Goal: Task Accomplishment & Management: Complete application form

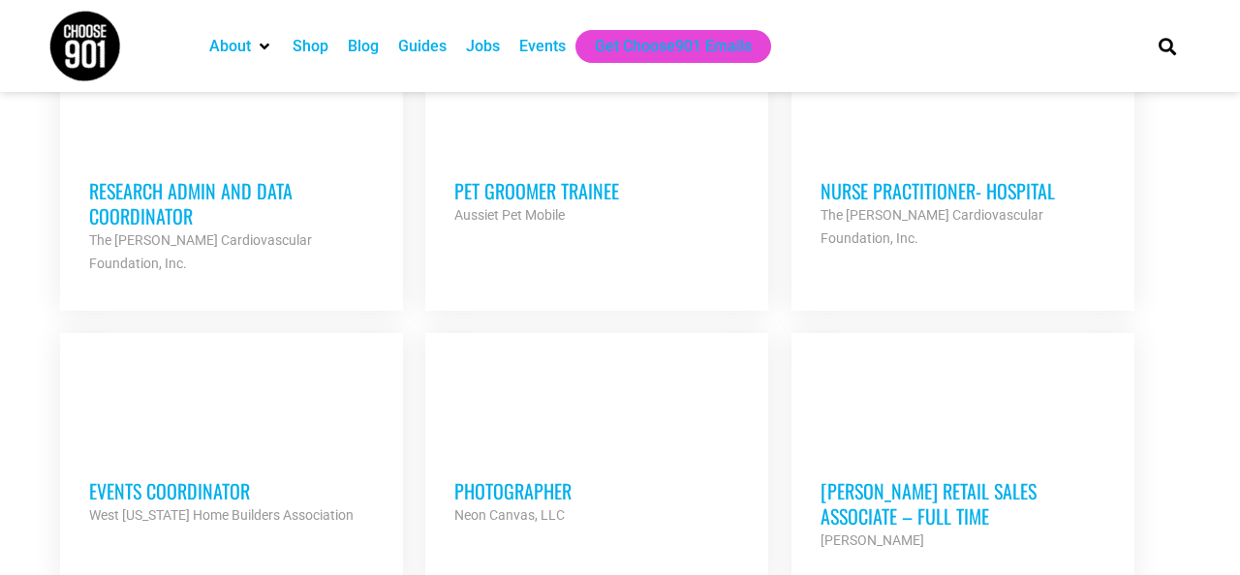
scroll to position [1951, 0]
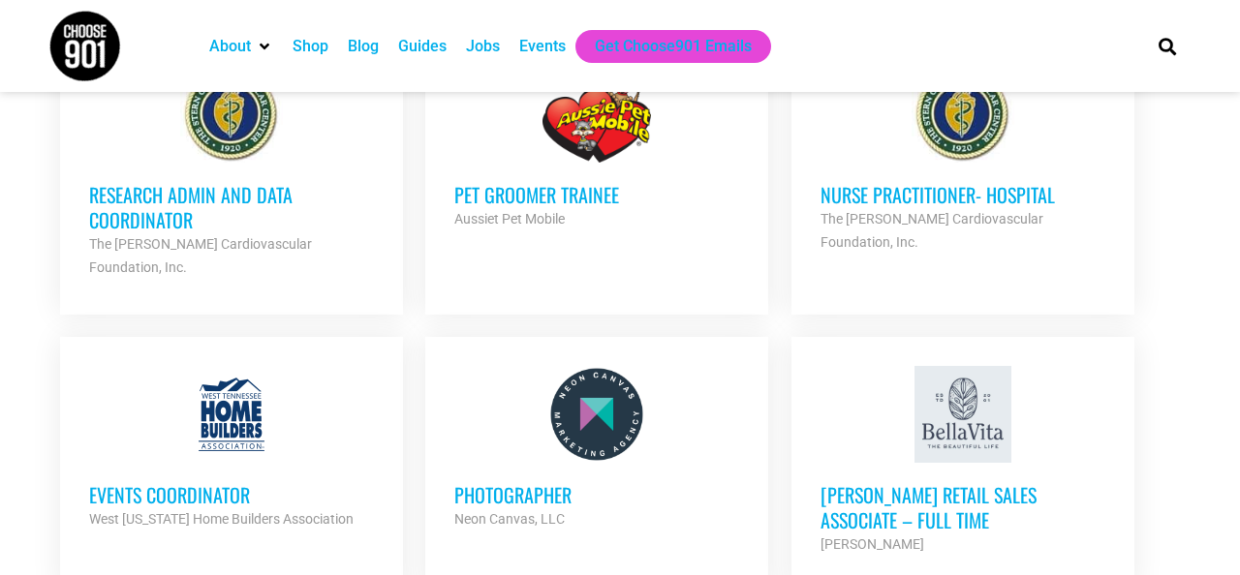
click at [122, 200] on h3 "Research Admin and Data Coordinator" at bounding box center [231, 207] width 285 height 50
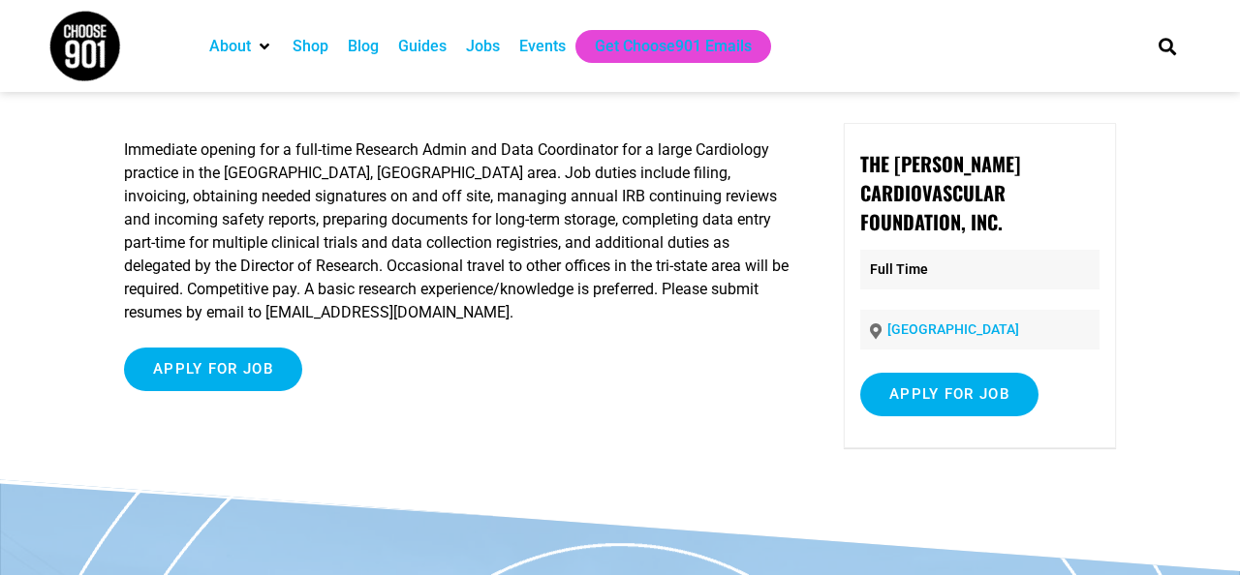
scroll to position [77, 0]
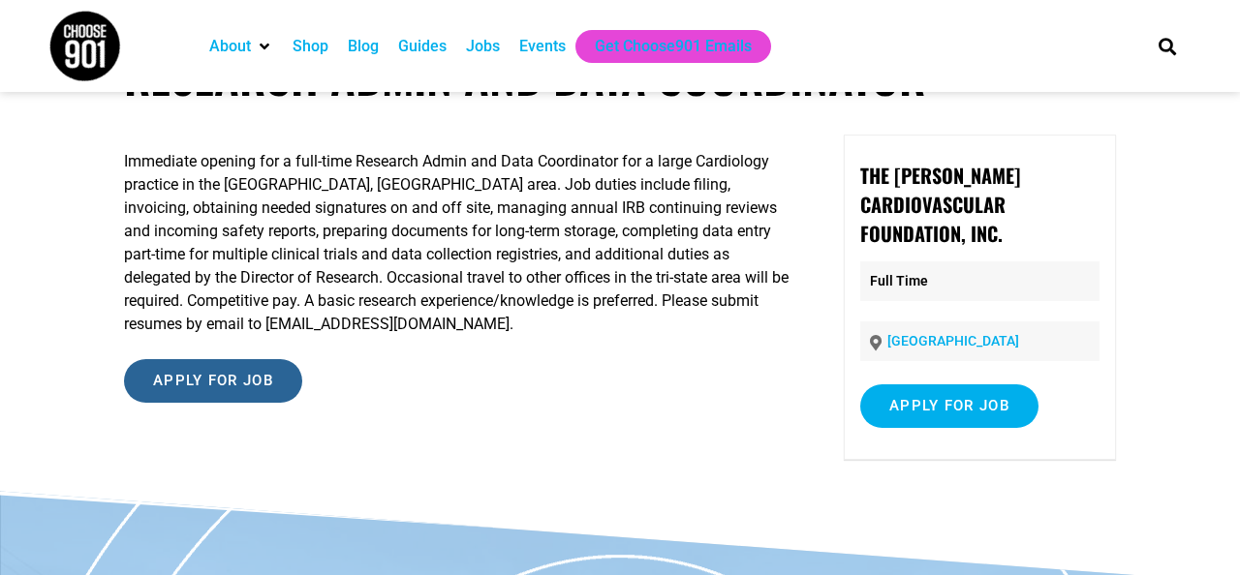
click at [243, 381] on input "Apply for job" at bounding box center [213, 381] width 178 height 44
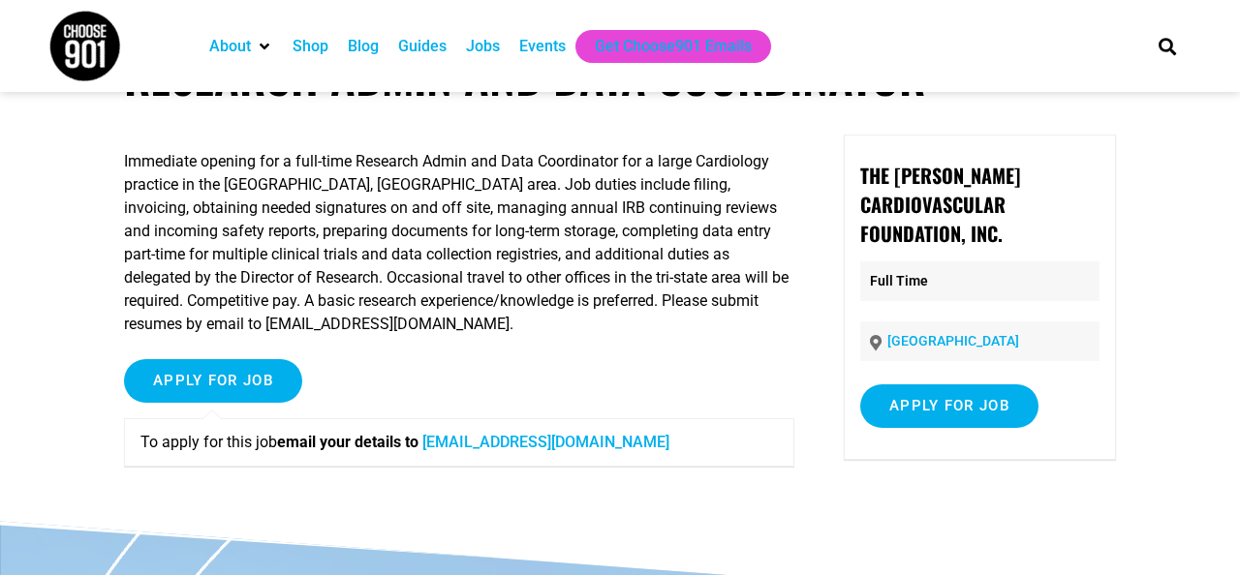
click at [610, 444] on link "sternhr@sterncardio.com" at bounding box center [545, 442] width 247 height 18
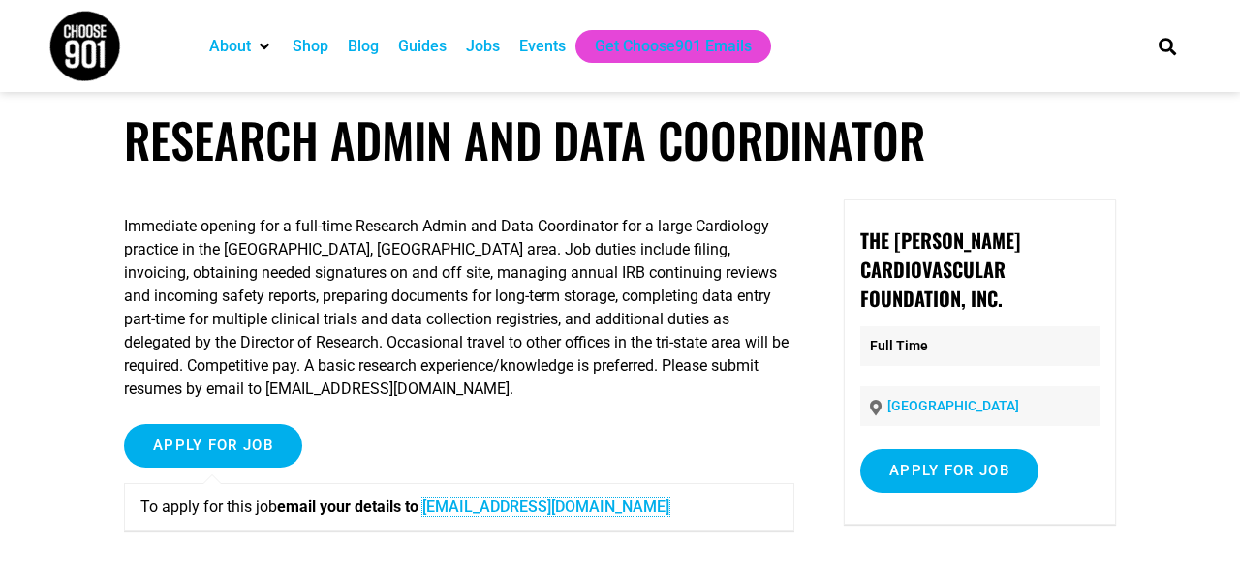
scroll to position [0, 0]
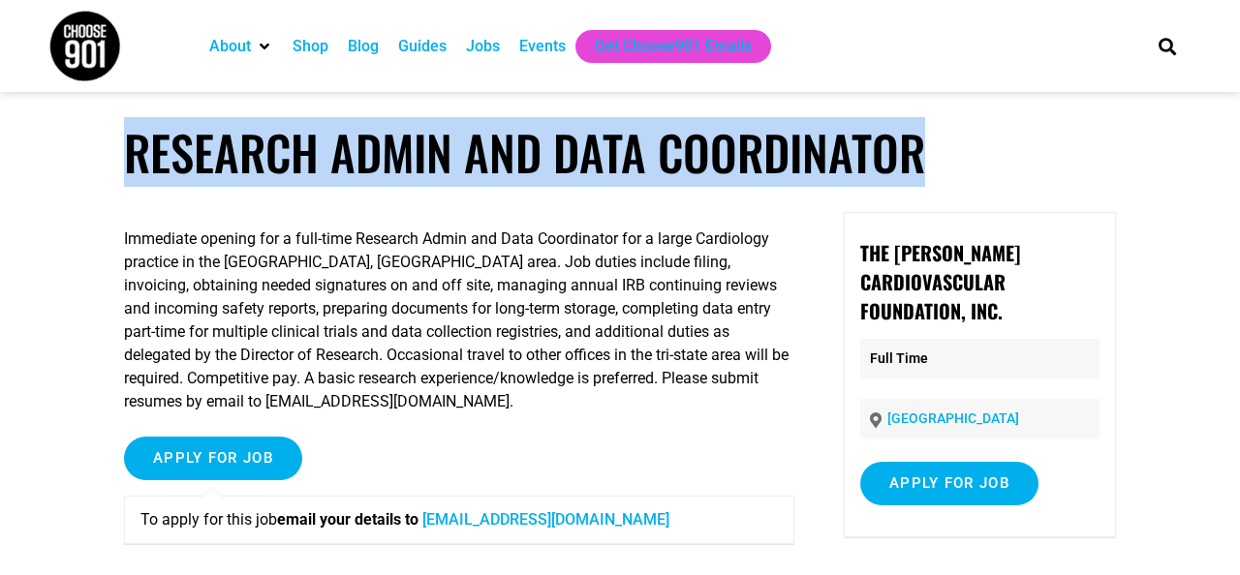
drag, startPoint x: 972, startPoint y: 154, endPoint x: 125, endPoint y: 143, distance: 846.6
click at [125, 143] on h1 "Research Admin and Data Coordinator" at bounding box center [620, 152] width 992 height 57
copy h1 "Research Admin and Data Coordinator"
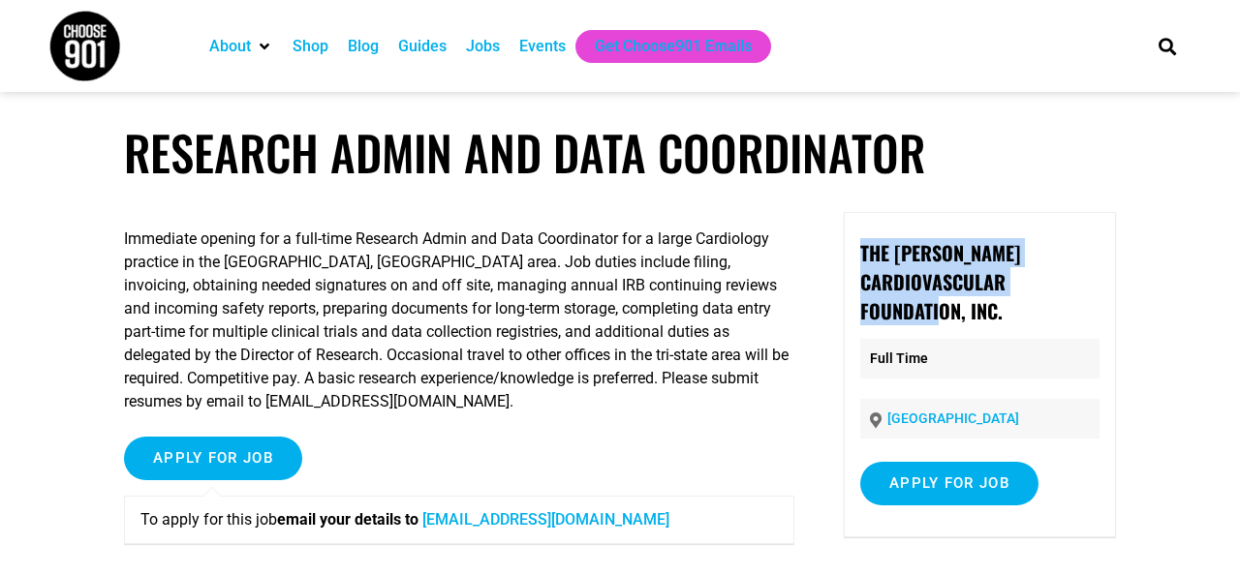
drag, startPoint x: 1006, startPoint y: 281, endPoint x: 858, endPoint y: 243, distance: 152.9
click at [858, 243] on div "The Stern Cardiovascular Foundation, Inc. Full Time Germantown Apply for job To…" at bounding box center [980, 374] width 272 height 325
copy strong "The [PERSON_NAME] Cardiovascular Foundation, Inc."
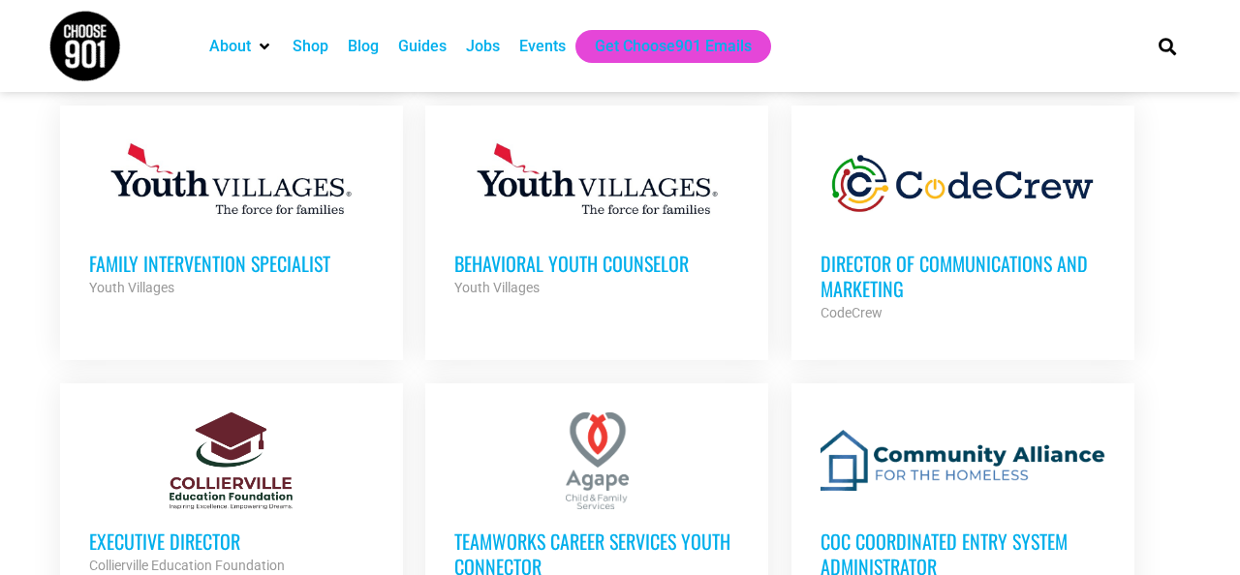
scroll to position [1322, 0]
